Goal: Task Accomplishment & Management: Use online tool/utility

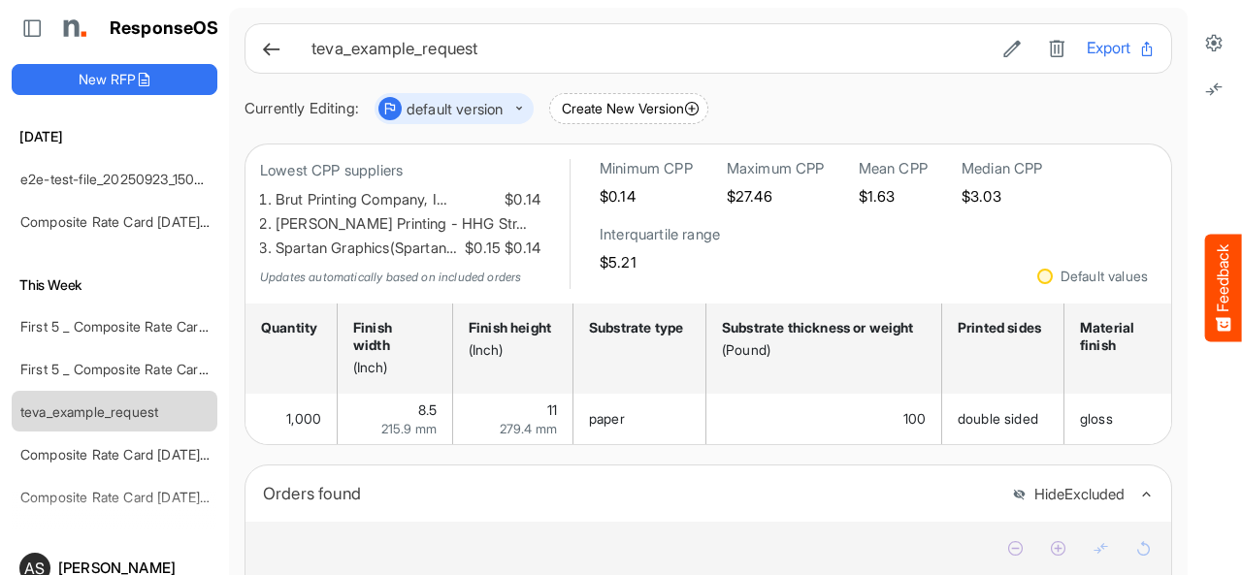
scroll to position [825, 0]
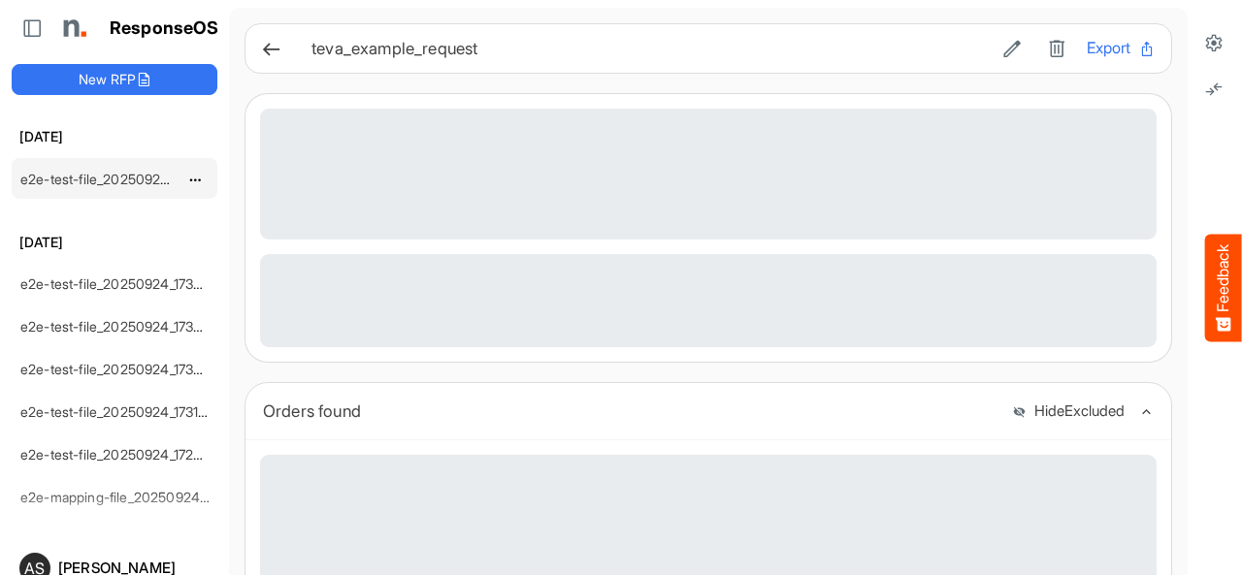
click at [114, 180] on link "e2e-test-file_20250925_094054" at bounding box center [122, 179] width 205 height 16
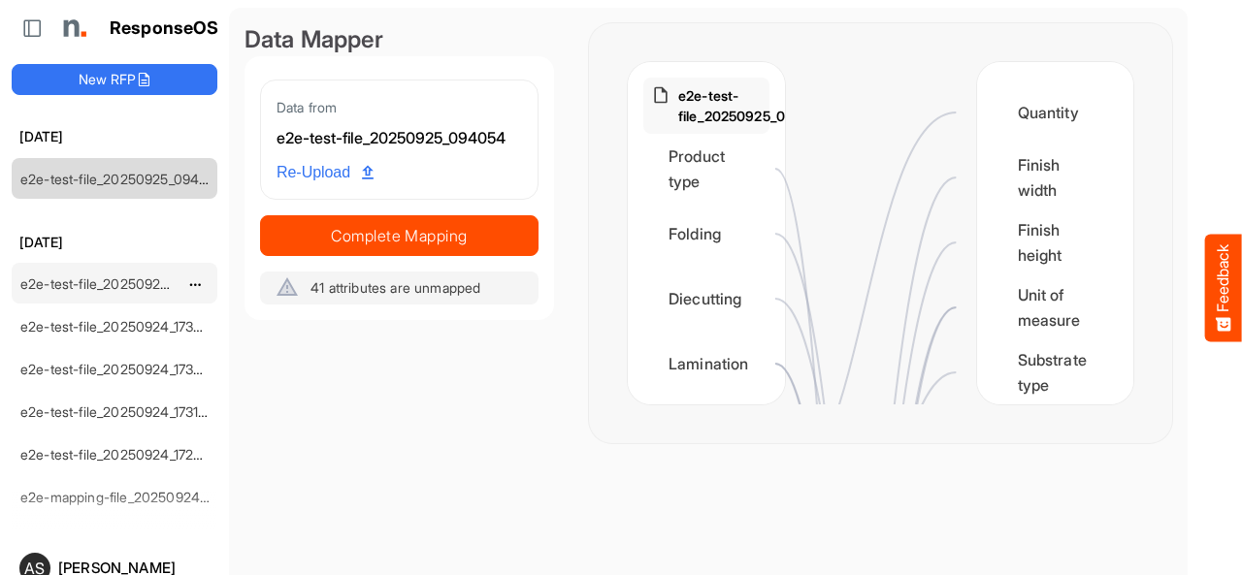
click at [81, 277] on link "e2e-test-file_20250924_173651" at bounding box center [117, 284] width 194 height 16
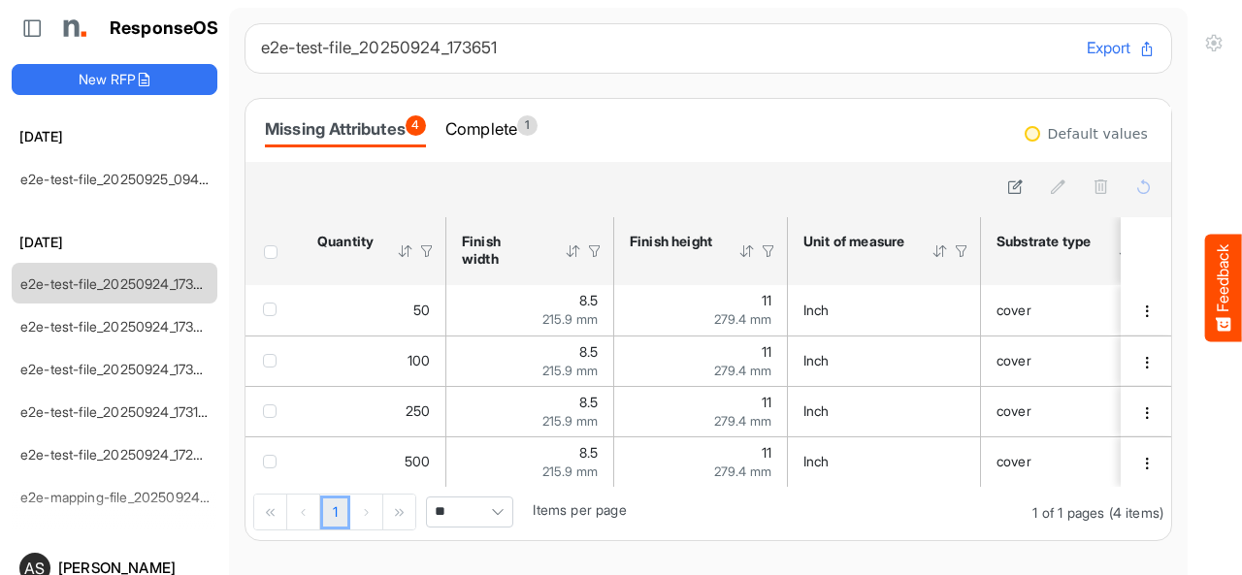
click at [1086, 50] on button "Export" at bounding box center [1120, 48] width 69 height 25
drag, startPoint x: 426, startPoint y: 154, endPoint x: 437, endPoint y: 98, distance: 57.3
click at [437, 99] on div "Missing Attributes 4 Complete 1" at bounding box center [707, 130] width 925 height 63
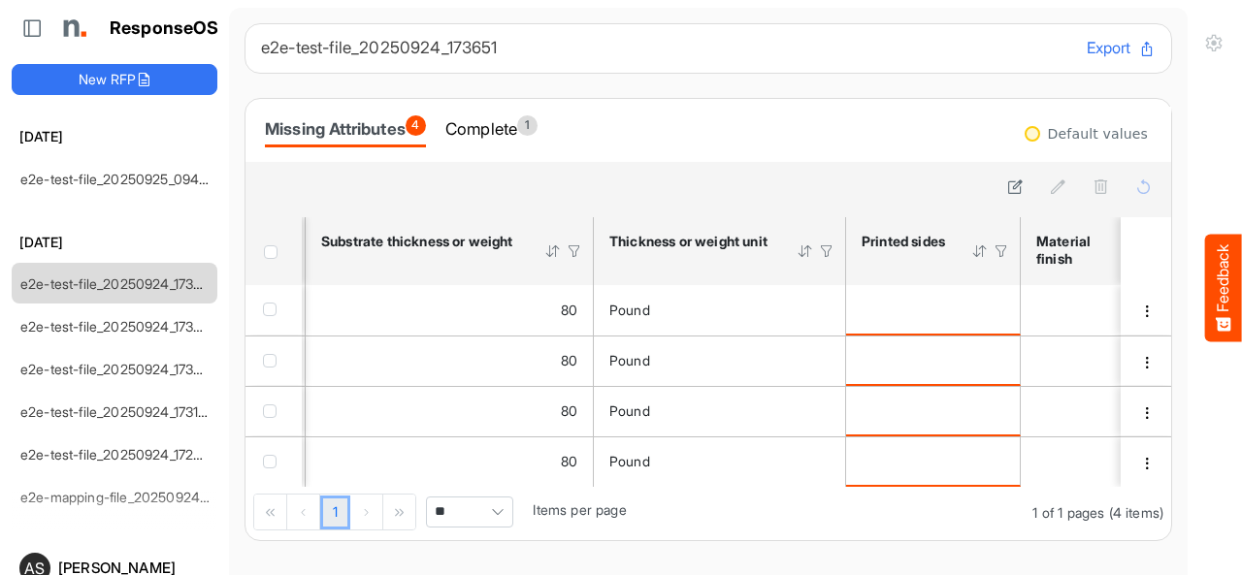
scroll to position [0, 877]
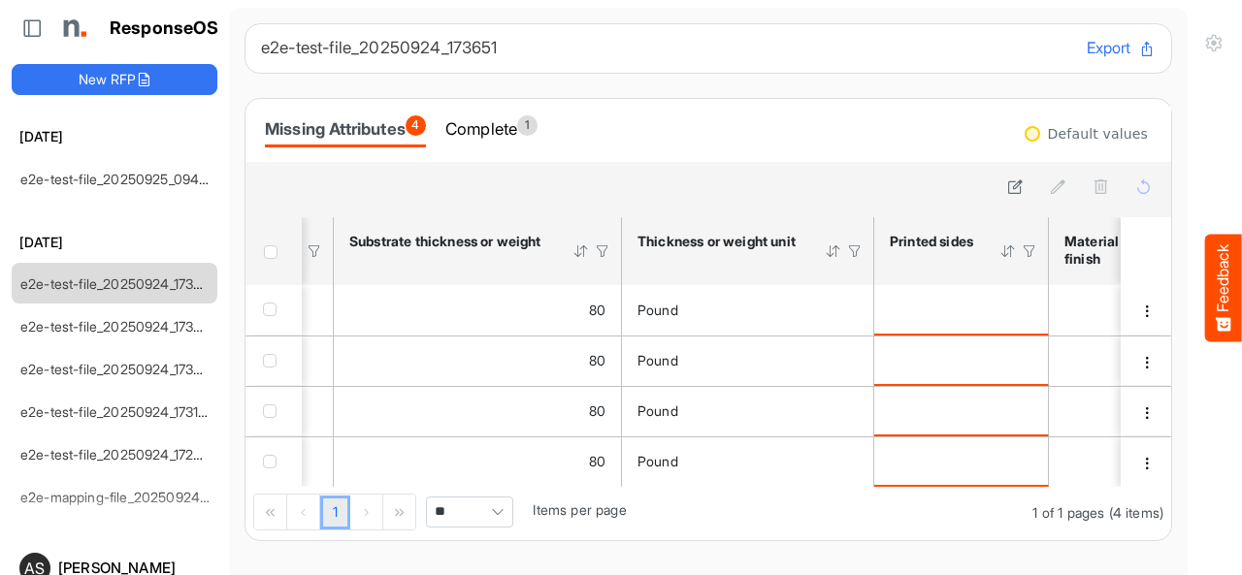
click at [556, 498] on div "1 1 of 1 pages (4 items) ** Items per page" at bounding box center [707, 513] width 925 height 53
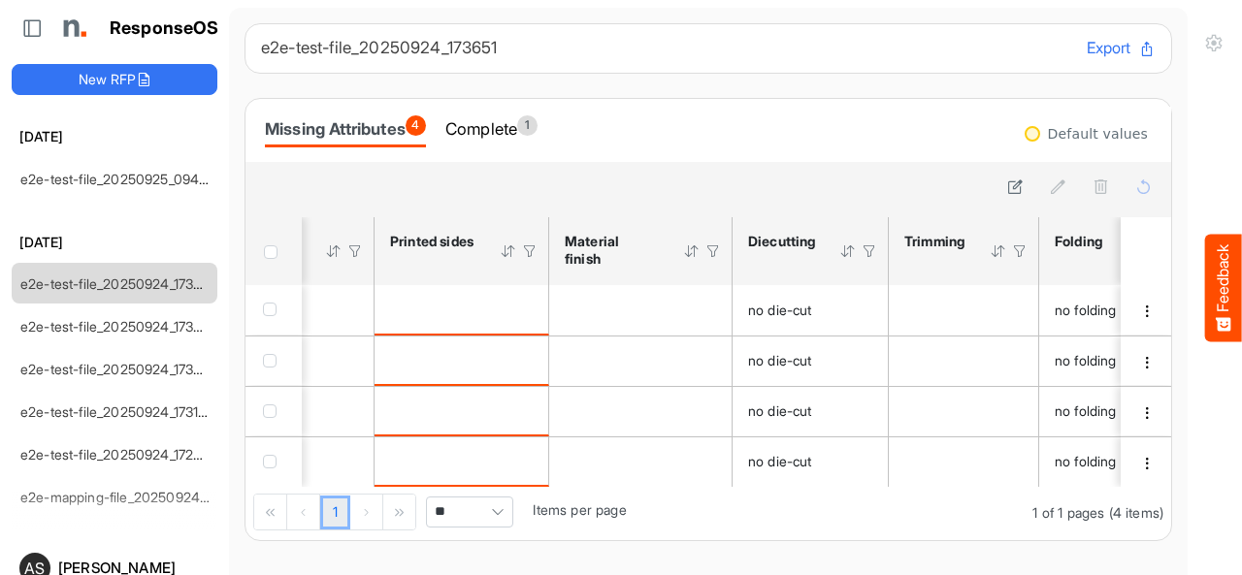
click at [241, 11] on main "e2e-test-file_20250924_173651 Export Missing Attributes 4 Complete 1 Default va…" at bounding box center [708, 326] width 958 height 636
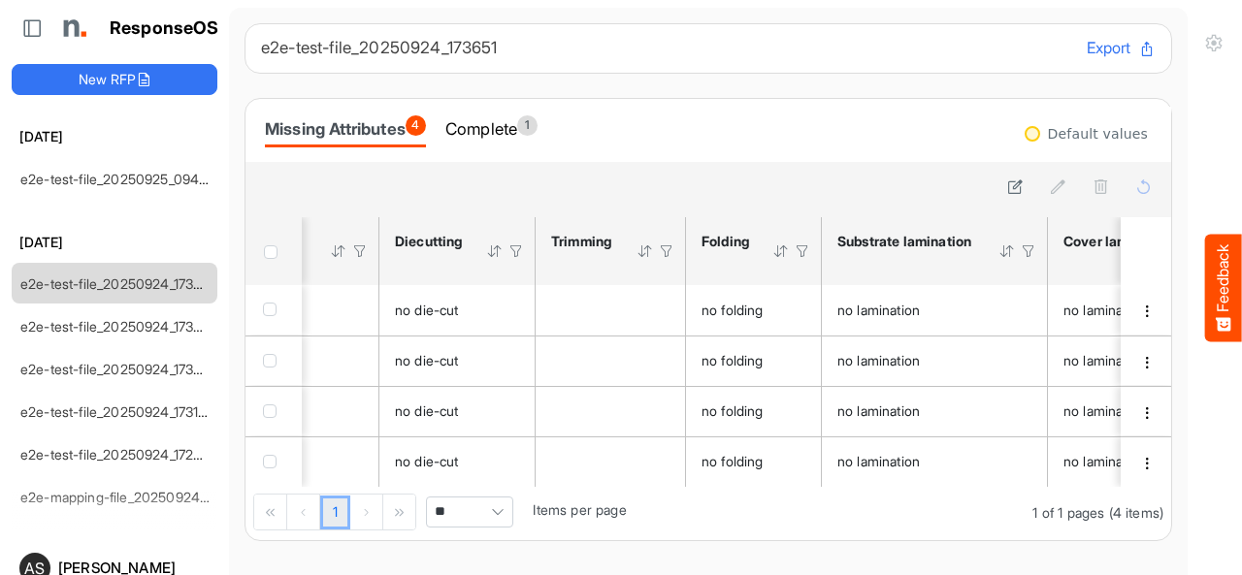
scroll to position [0, 1702]
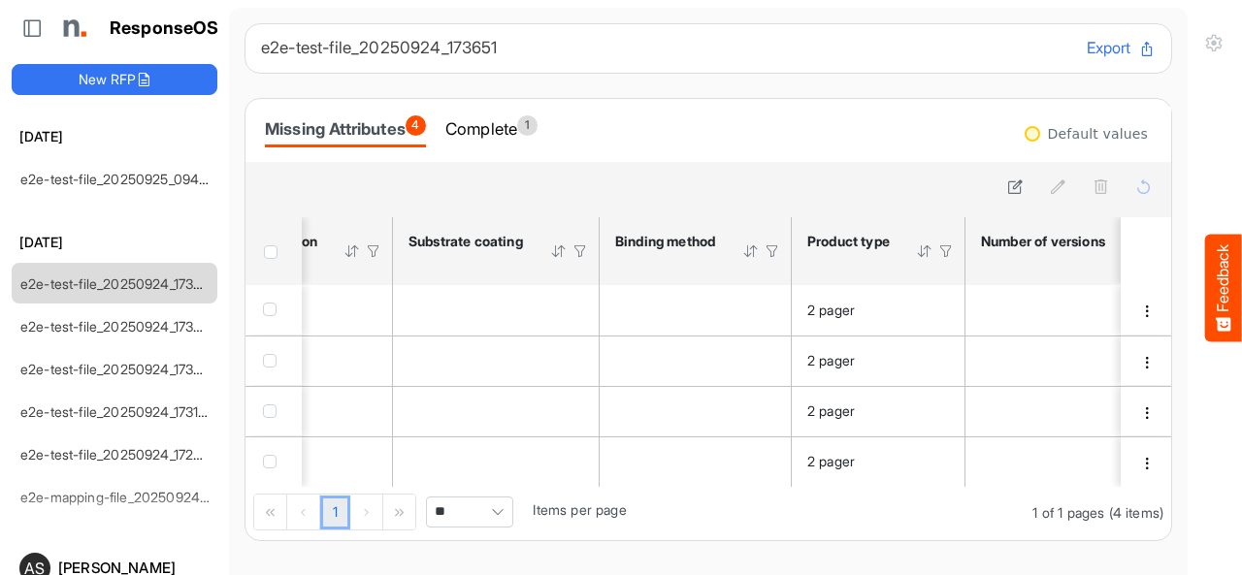
click at [235, 561] on main "e2e-test-file_20250924_173651 Export Missing Attributes 4 Complete 1 Default va…" at bounding box center [708, 326] width 958 height 636
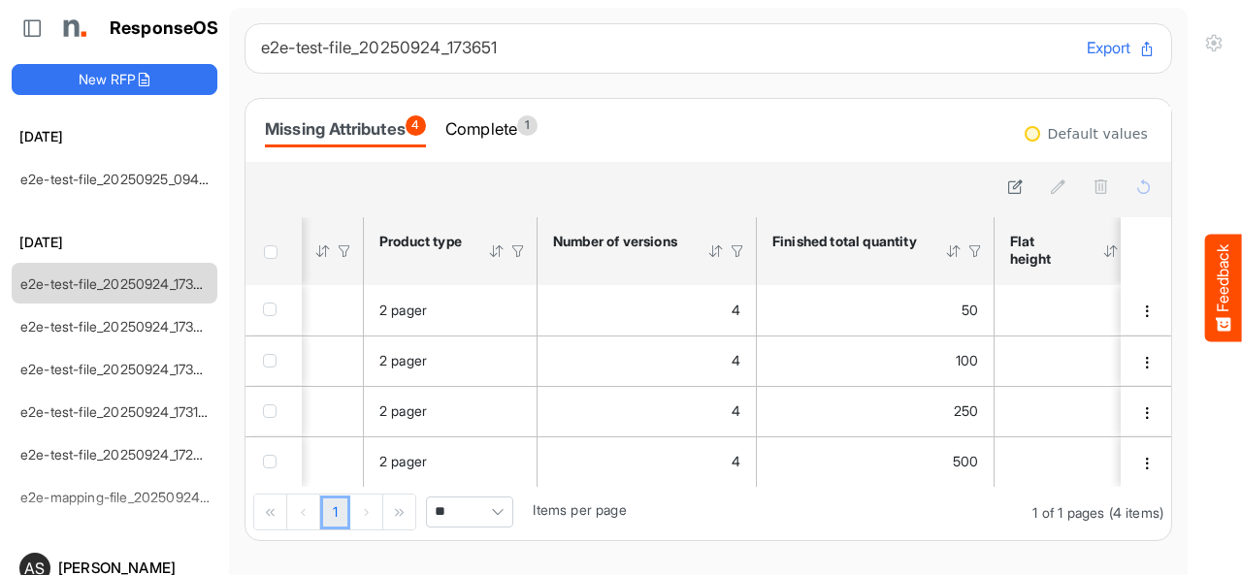
click at [247, 556] on main "e2e-test-file_20250924_173651 Export Missing Attributes 4 Complete 1 Default va…" at bounding box center [708, 326] width 958 height 636
click at [230, 546] on main "e2e-test-file_20250924_173651 Export Missing Attributes 4 Complete 1 Default va…" at bounding box center [708, 326] width 958 height 636
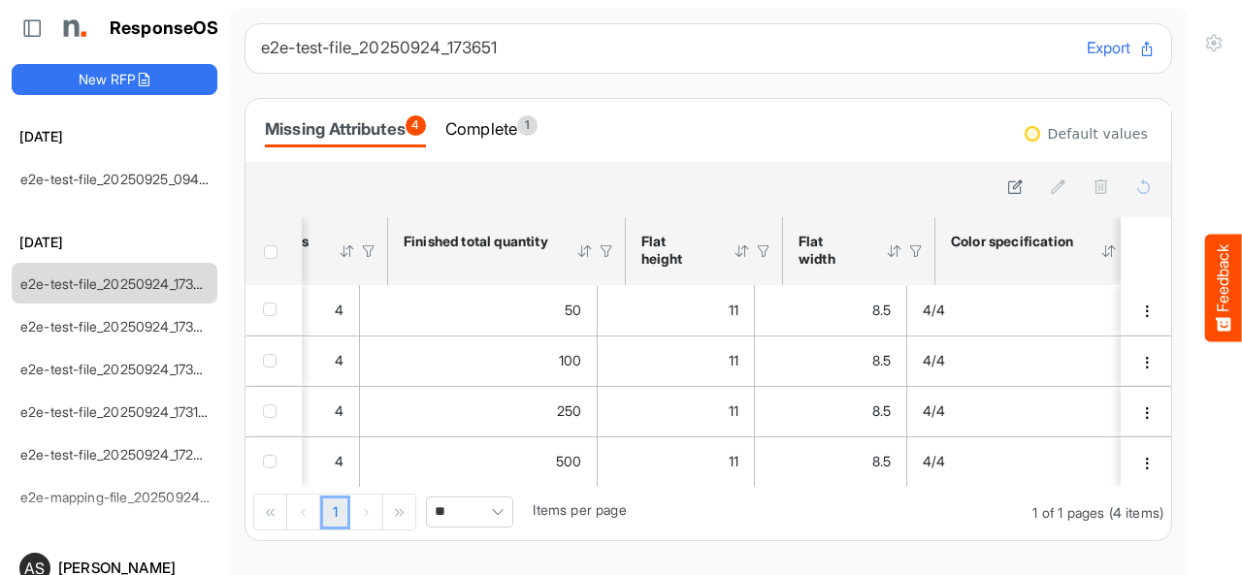
scroll to position [0, 3366]
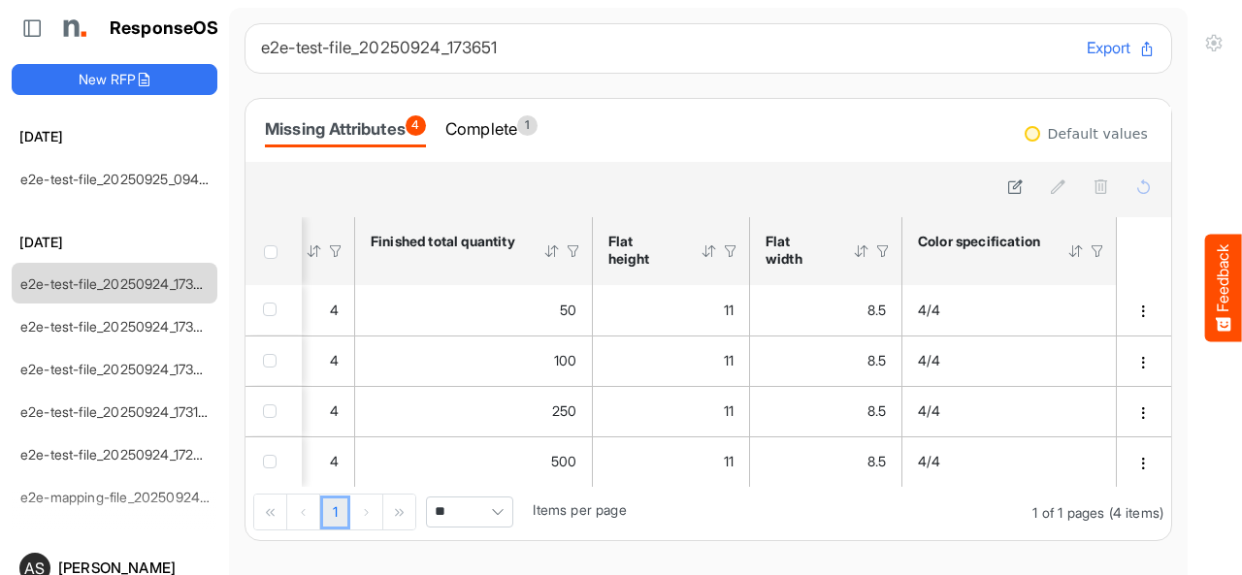
click at [254, 537] on div "1 1 of 1 pages (4 items) ** Items per page" at bounding box center [707, 513] width 925 height 53
click at [246, 551] on main "e2e-test-file_20250924_173651 Export Missing Attributes 4 Complete 1 Default va…" at bounding box center [708, 326] width 958 height 636
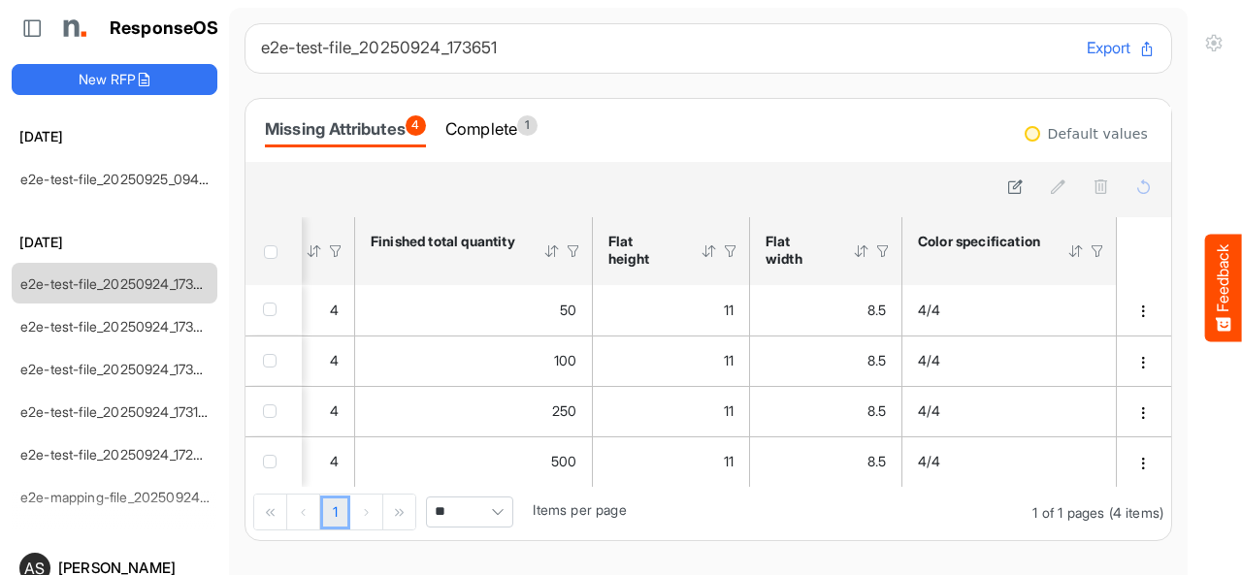
click at [235, 298] on main "e2e-test-file_20250924_173651 Export Missing Attributes 4 Complete 1 Default va…" at bounding box center [708, 326] width 958 height 636
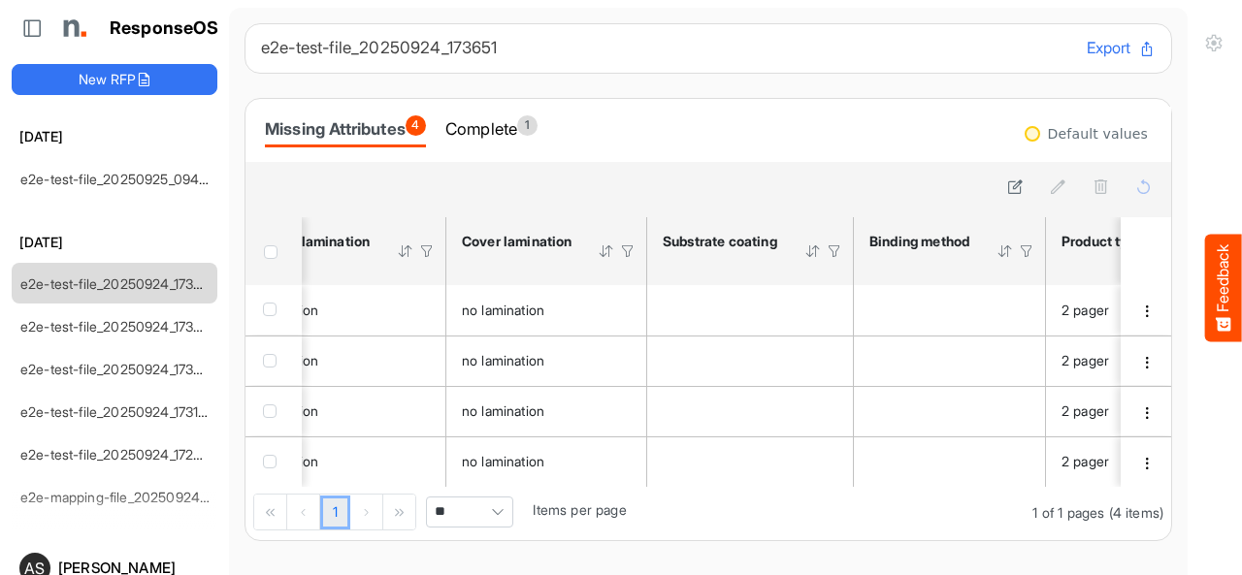
scroll to position [0, 2299]
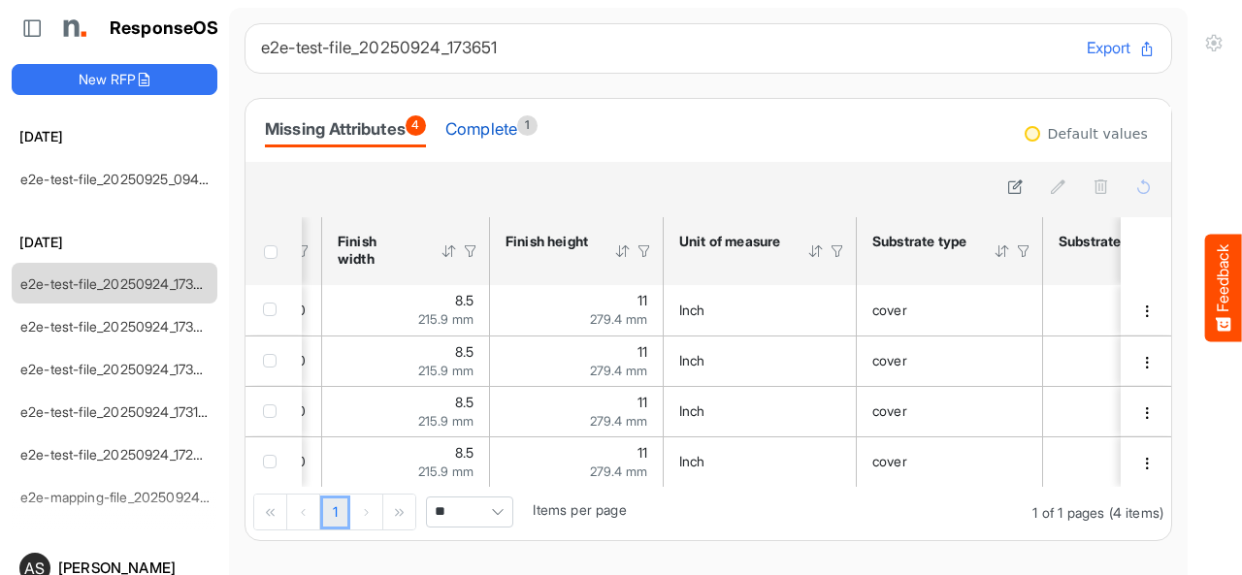
click at [488, 130] on div "Complete 1" at bounding box center [491, 128] width 92 height 27
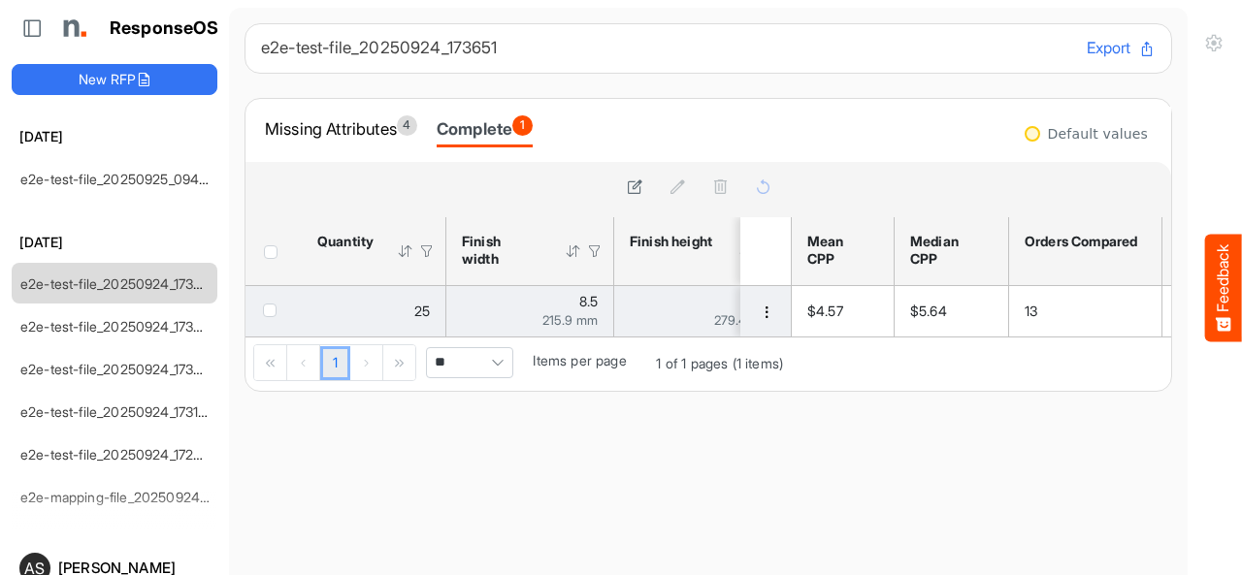
drag, startPoint x: 276, startPoint y: 335, endPoint x: 318, endPoint y: 335, distance: 42.7
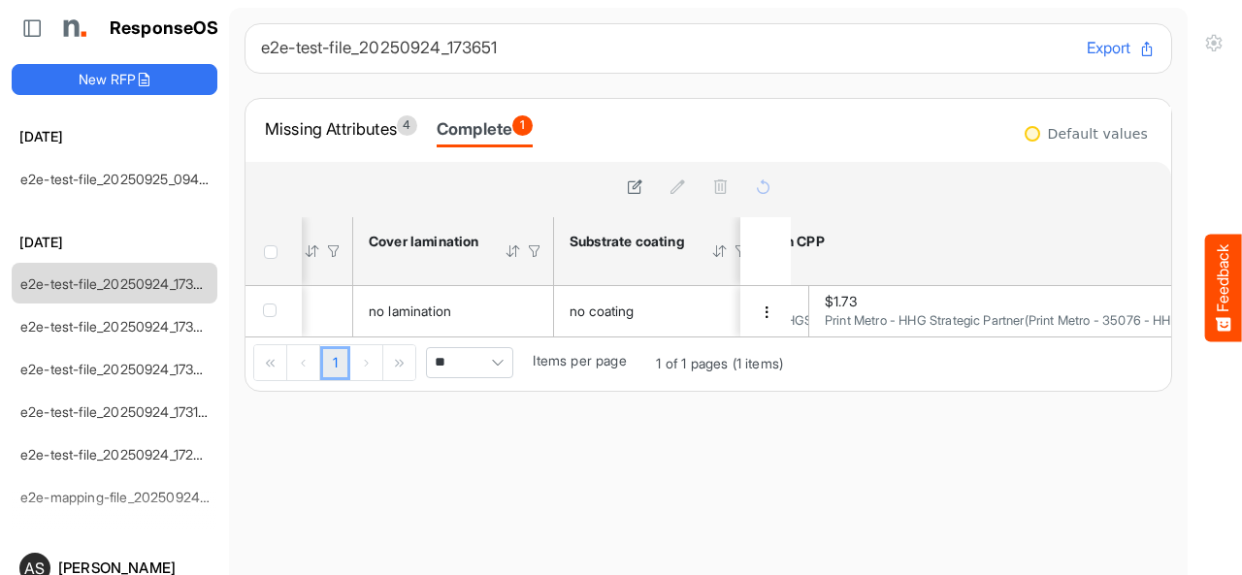
scroll to position [0, 897]
click at [593, 573] on main "e2e-test-file_20250924_173651 Export Missing Attributes 4 Complete 1 sfgrideb0b…" at bounding box center [708, 326] width 958 height 636
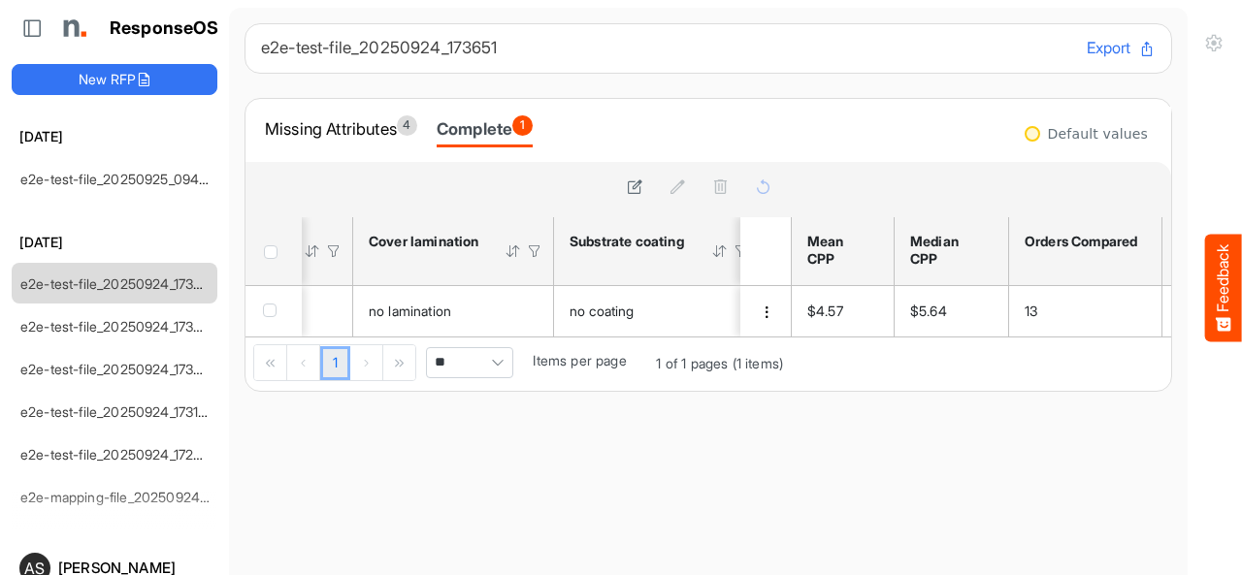
click at [264, 529] on main "e2e-test-file_20250924_173651 Export Missing Attributes 4 Complete 1 sfgrideb0b…" at bounding box center [708, 326] width 958 height 636
click at [1086, 45] on button "Export" at bounding box center [1120, 48] width 69 height 25
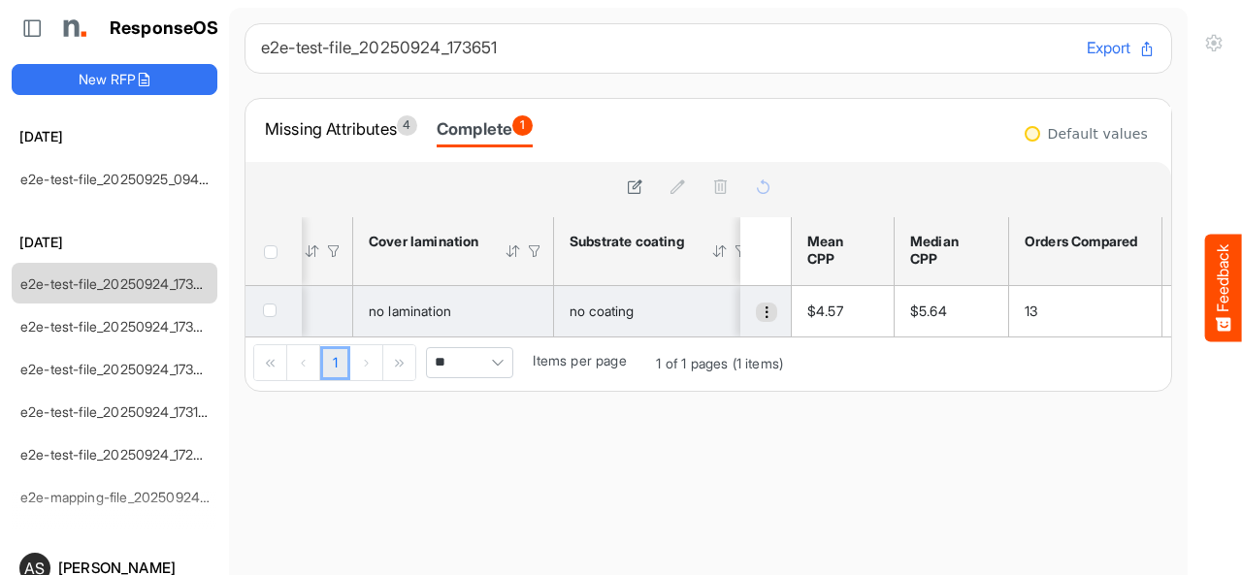
click at [756, 319] on button "dropdownbutton" at bounding box center [766, 312] width 21 height 19
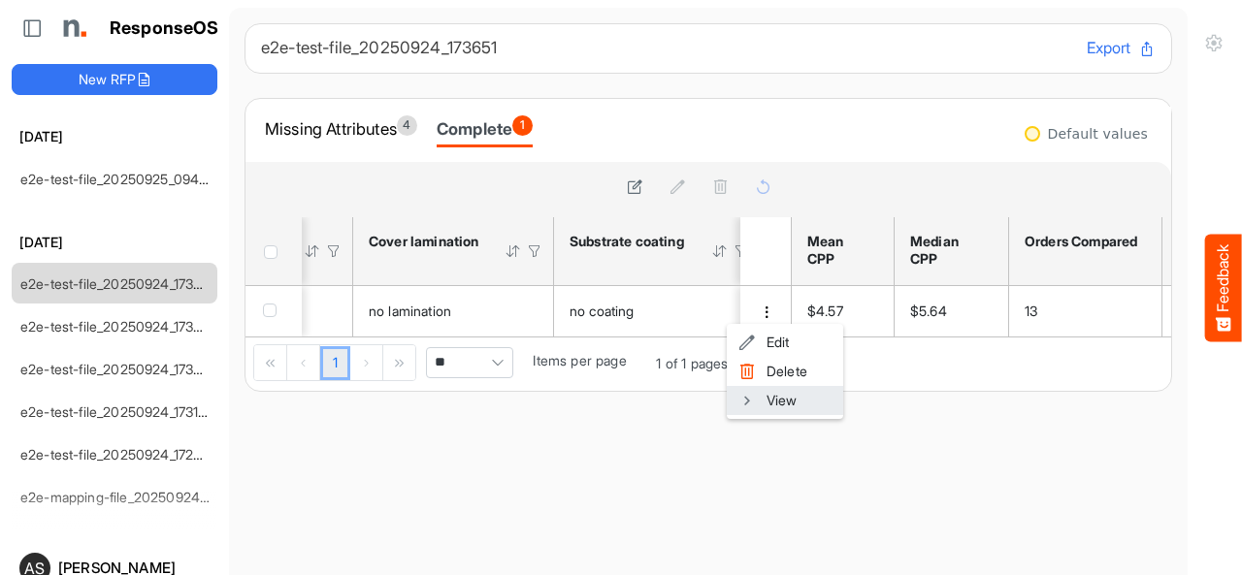
click at [744, 401] on span at bounding box center [746, 400] width 17 height 29
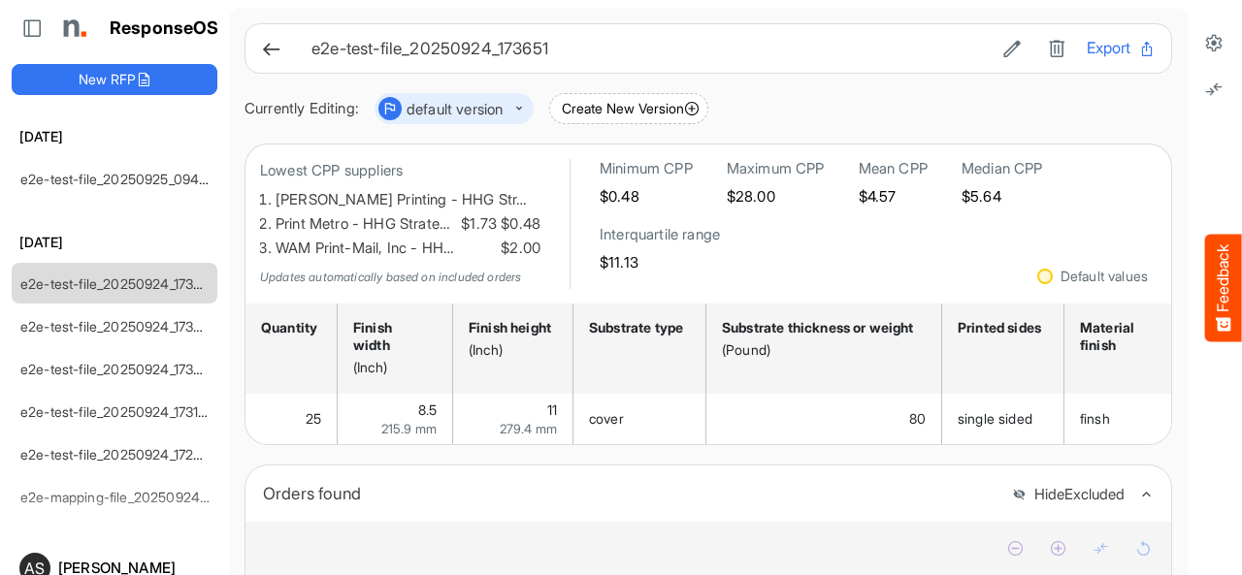
click at [1086, 48] on button "Export" at bounding box center [1120, 48] width 69 height 25
click at [268, 49] on icon at bounding box center [271, 49] width 20 height 20
